Goal: Navigation & Orientation: Find specific page/section

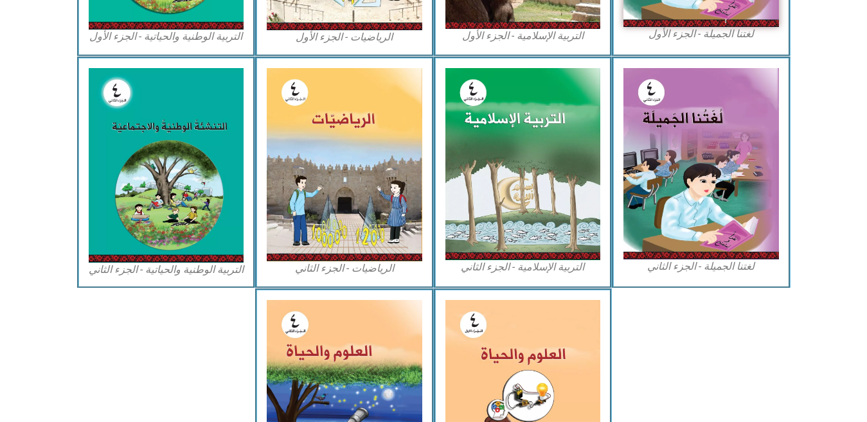
scroll to position [635, 0]
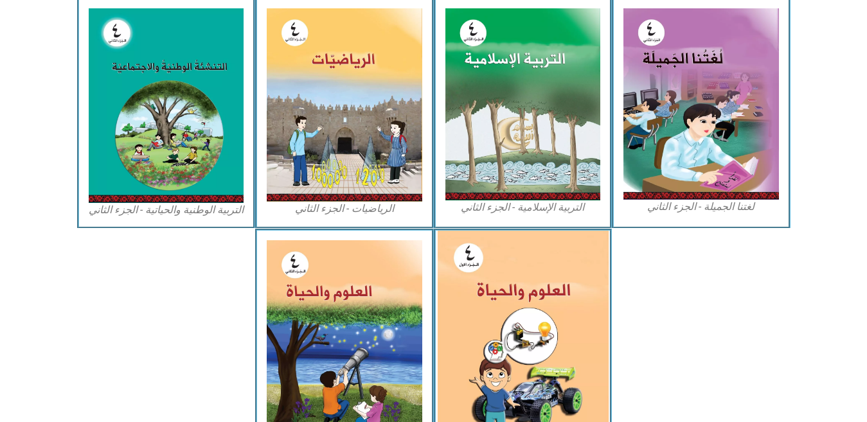
click at [570, 336] on img at bounding box center [522, 337] width 171 height 212
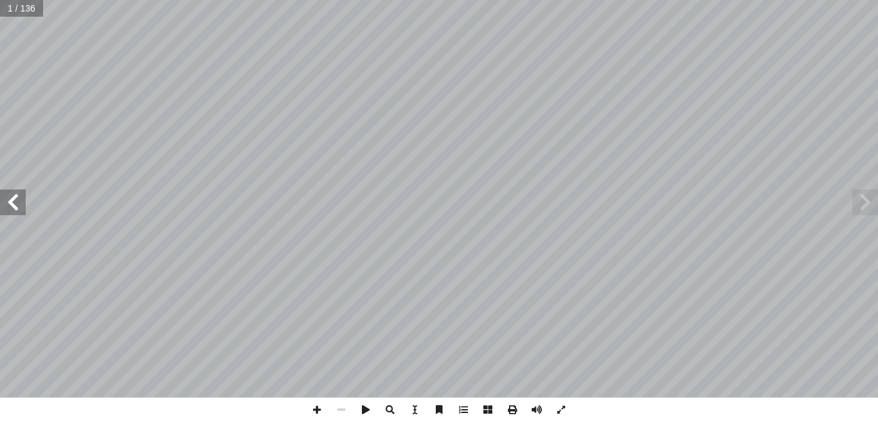
click at [17, 198] on span at bounding box center [13, 203] width 26 height 26
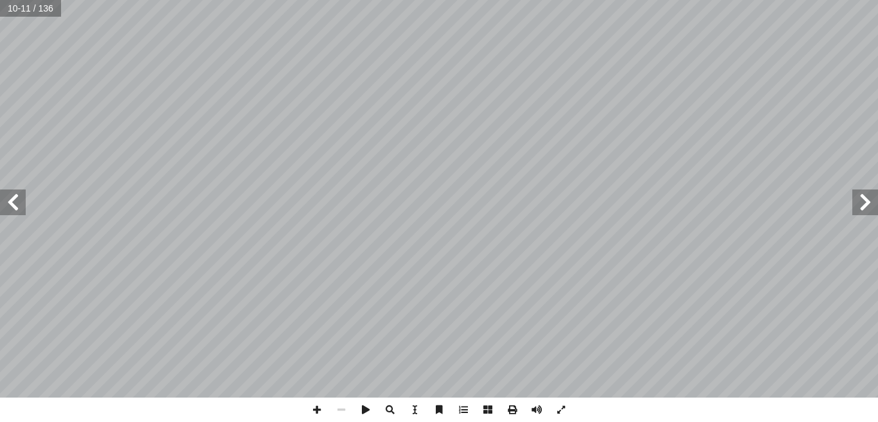
click at [17, 198] on span at bounding box center [13, 203] width 26 height 26
click at [20, 202] on span at bounding box center [13, 203] width 26 height 26
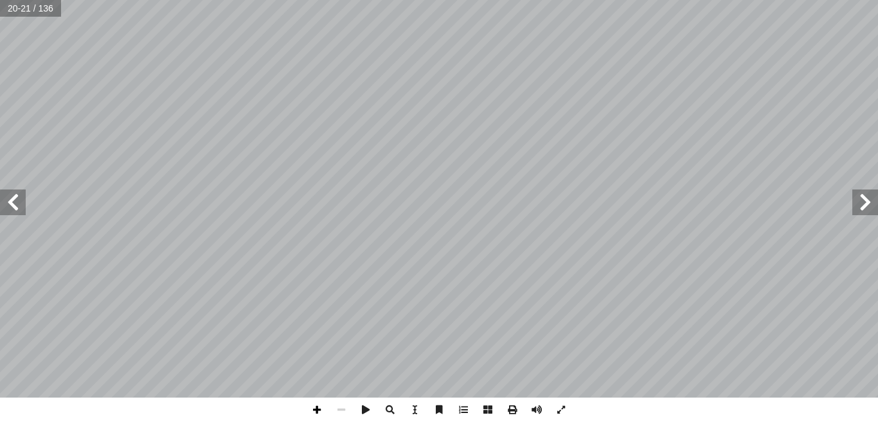
click at [315, 401] on span at bounding box center [317, 410] width 24 height 24
